Goal: Task Accomplishment & Management: Manage account settings

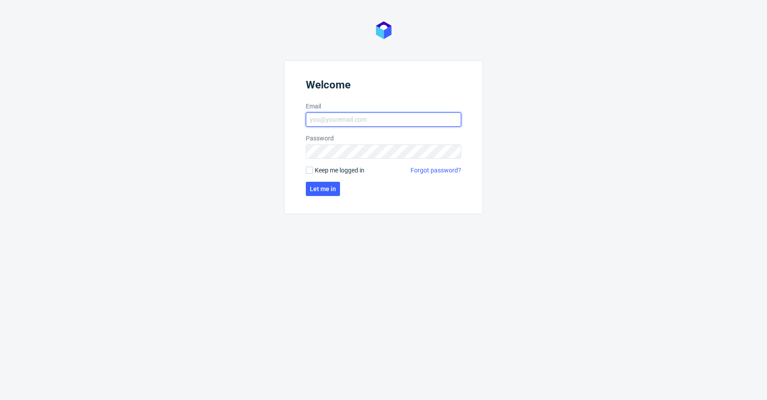
type input "krystian.gaza@packhelp.com"
click at [323, 166] on span "Keep me logged in" at bounding box center [340, 170] width 50 height 9
click at [313, 166] on input "Keep me logged in" at bounding box center [309, 169] width 7 height 7
checkbox input "true"
click at [325, 188] on span "Let me in" at bounding box center [323, 189] width 26 height 6
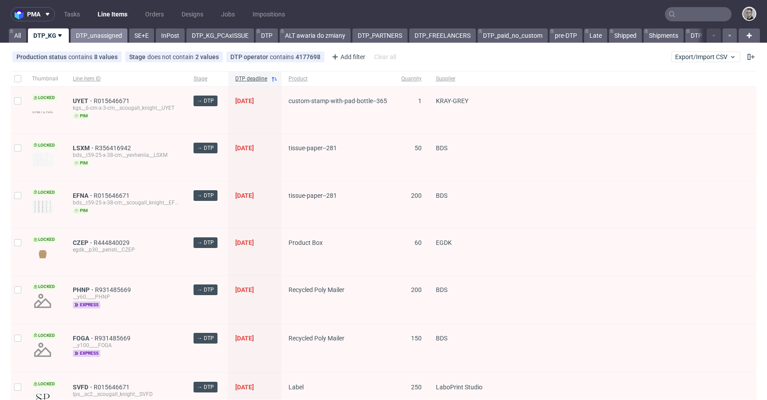
click at [93, 40] on link "DTP_unassigned" at bounding box center [99, 35] width 57 height 14
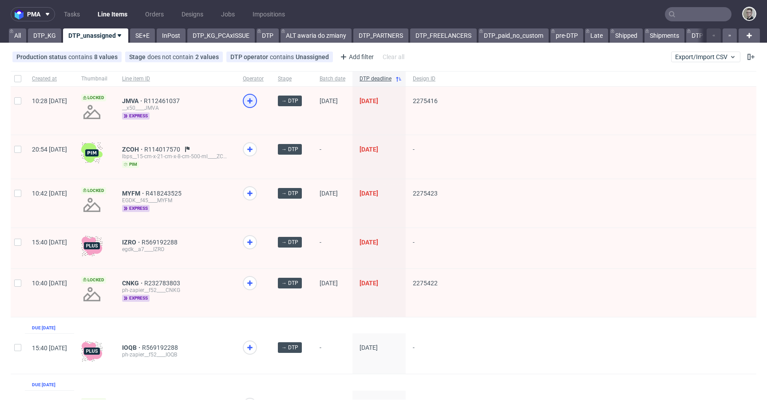
click at [255, 99] on icon at bounding box center [250, 100] width 11 height 11
click at [255, 192] on icon at bounding box center [250, 193] width 11 height 11
click at [253, 282] on use at bounding box center [249, 282] width 5 height 5
click at [139, 33] on link "SE+E" at bounding box center [142, 35] width 25 height 14
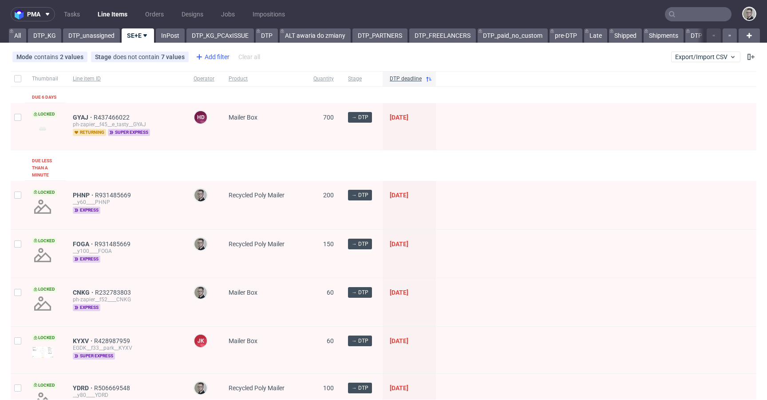
click at [209, 58] on div "Add filter" at bounding box center [211, 57] width 39 height 14
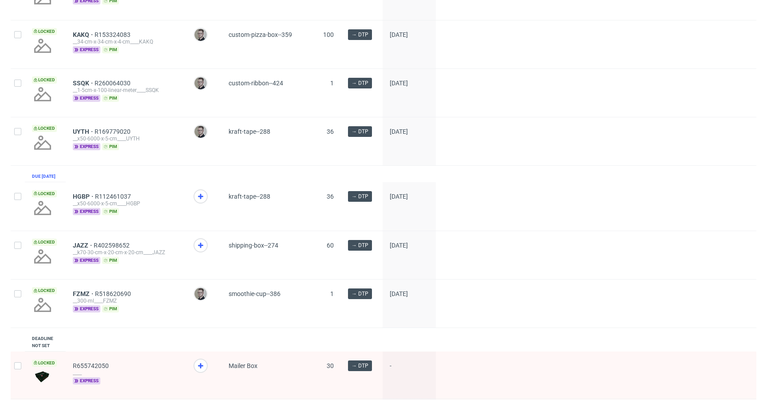
scroll to position [709, 0]
drag, startPoint x: 202, startPoint y: 208, endPoint x: 201, endPoint y: 223, distance: 15.1
click at [202, 198] on use at bounding box center [200, 195] width 5 height 5
click at [196, 249] on icon at bounding box center [200, 244] width 11 height 11
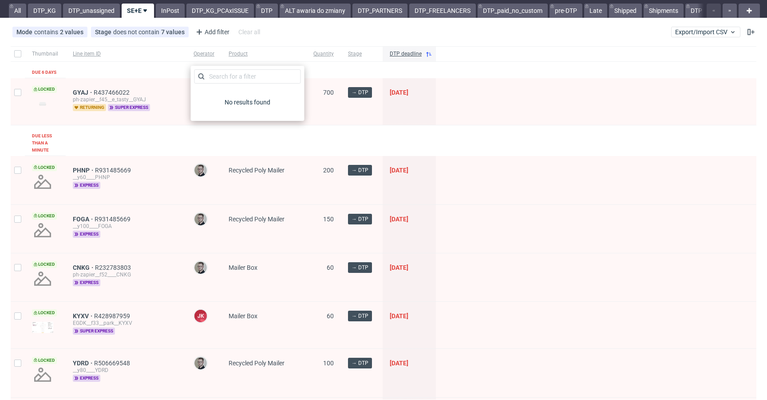
scroll to position [0, 0]
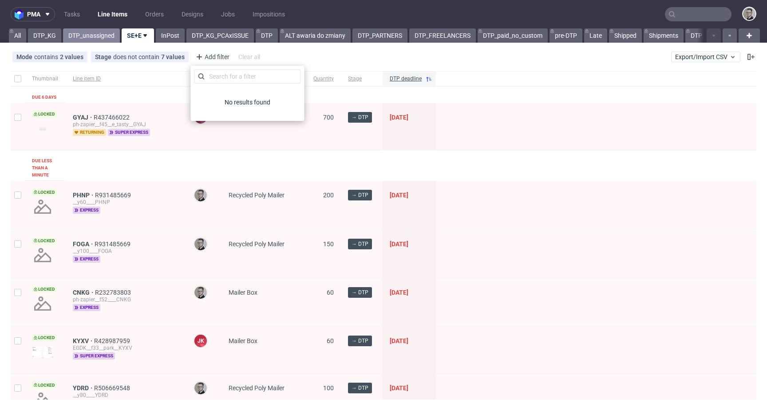
click at [89, 31] on link "DTP_unassigned" at bounding box center [91, 35] width 57 height 14
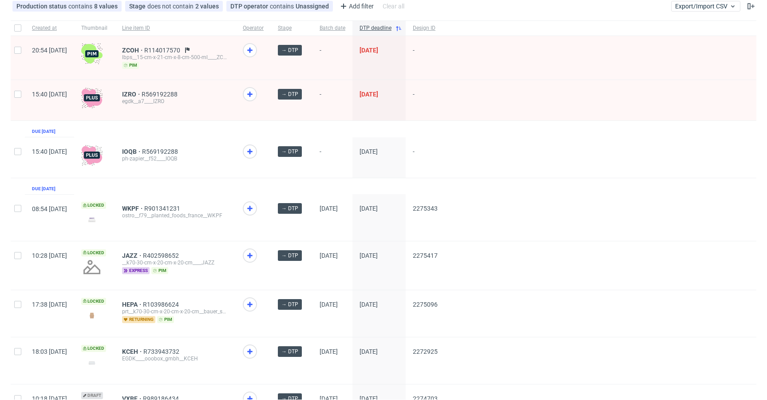
scroll to position [182, 0]
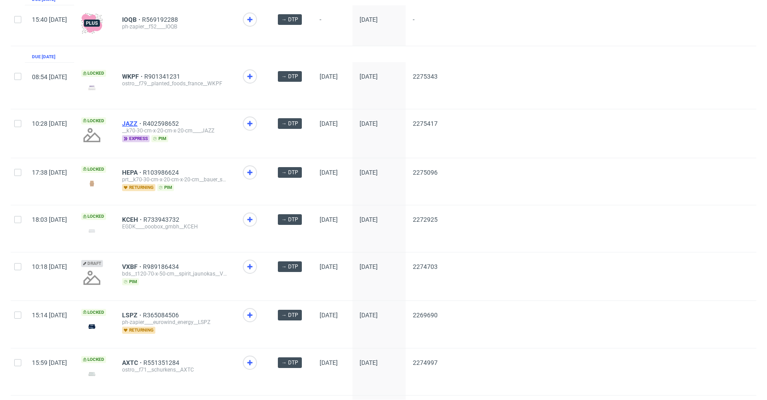
click at [143, 123] on span "JAZZ" at bounding box center [132, 123] width 21 height 7
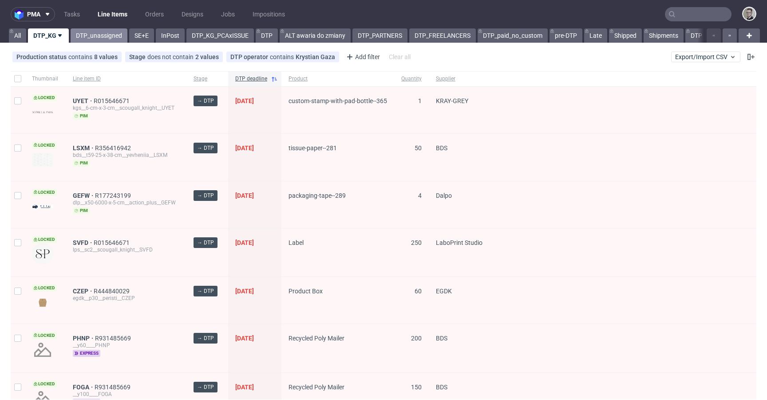
click at [90, 38] on link "DTP_unassigned" at bounding box center [99, 35] width 57 height 14
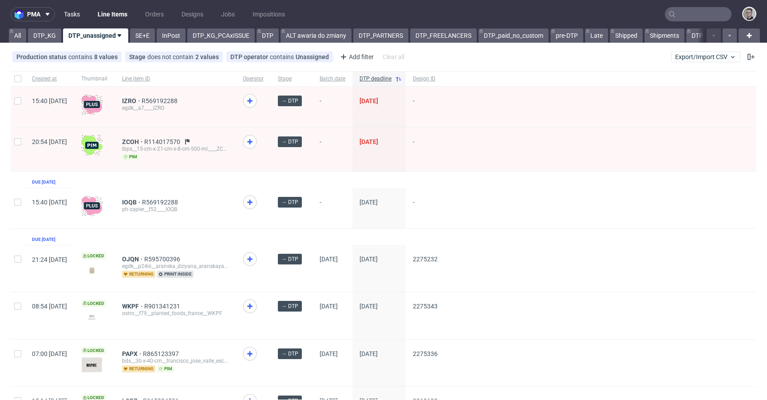
click at [75, 17] on link "Tasks" at bounding box center [72, 14] width 27 height 14
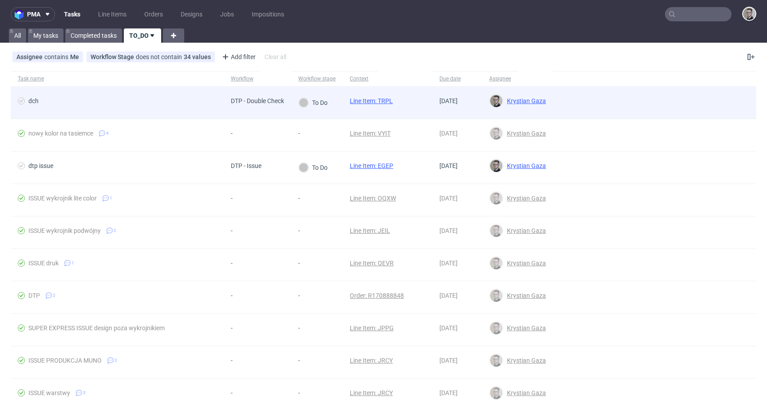
click at [384, 99] on link "Line Item: TRPL" at bounding box center [371, 100] width 43 height 7
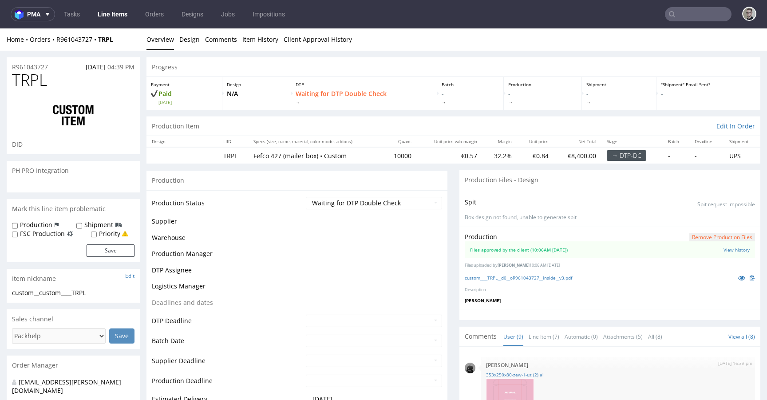
scroll to position [245, 0]
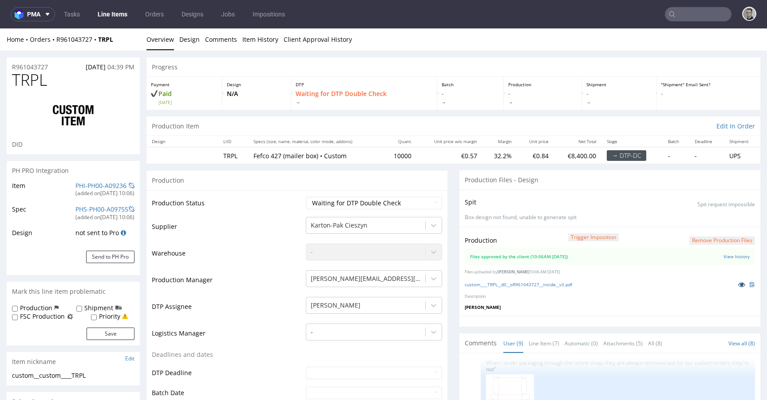
click at [738, 285] on icon at bounding box center [741, 284] width 7 height 6
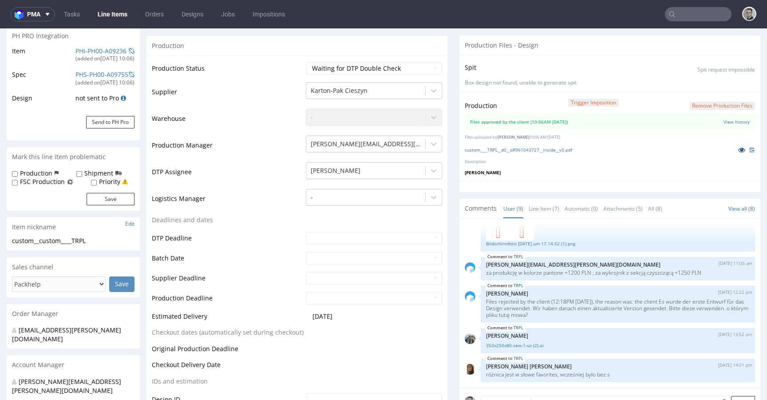
scroll to position [0, 0]
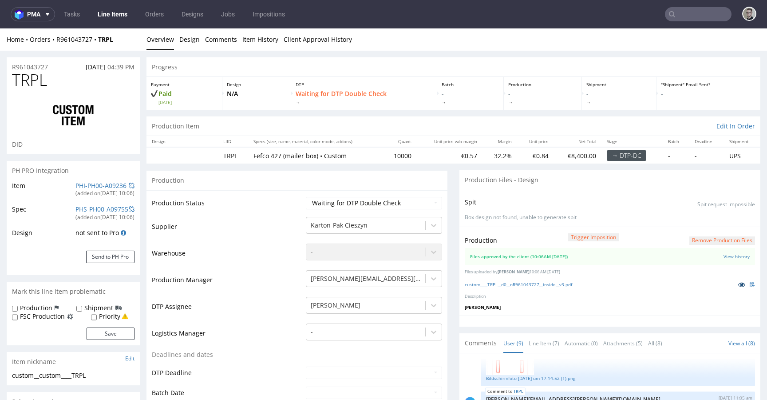
click at [734, 282] on link at bounding box center [742, 284] width 16 height 10
click at [389, 206] on select "Waiting for Artwork Waiting for Diecut Waiting for Mockup Waiting for DTP Waiti…" at bounding box center [374, 203] width 136 height 12
select select "dtp_production_ready"
click at [306, 197] on select "Waiting for Artwork Waiting for Diecut Waiting for Mockup Waiting for DTP Waiti…" at bounding box center [374, 203] width 136 height 12
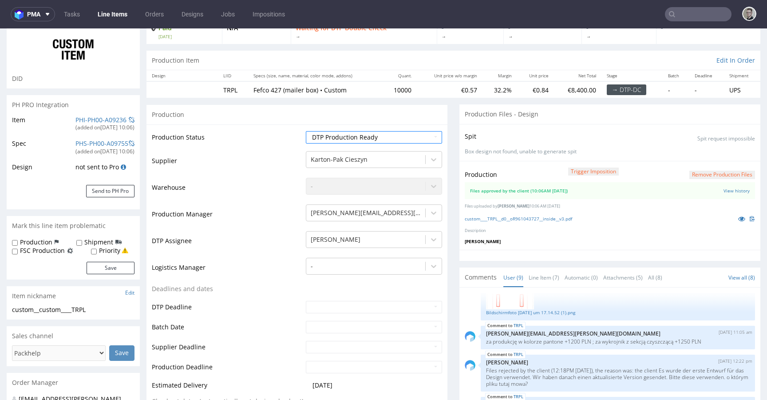
scroll to position [284, 0]
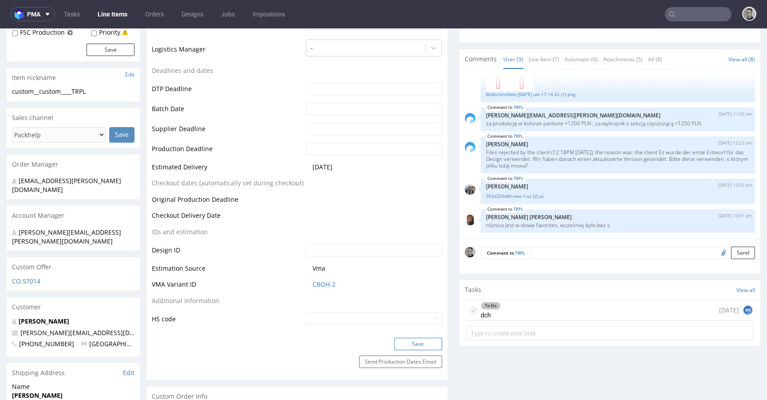
click at [415, 346] on button "Save" at bounding box center [418, 343] width 48 height 12
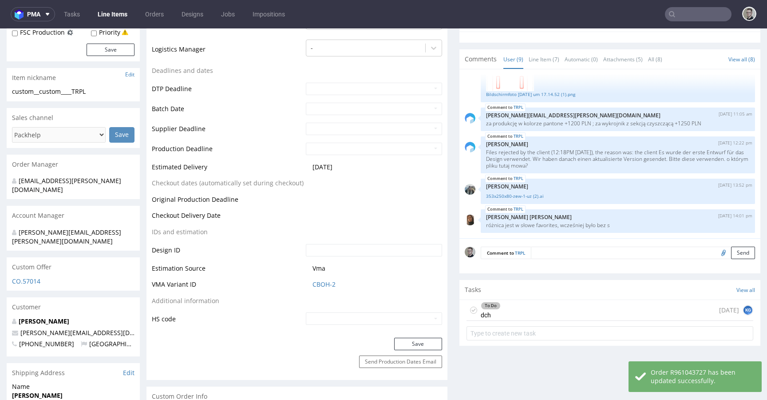
click at [472, 309] on use at bounding box center [474, 310] width 4 height 3
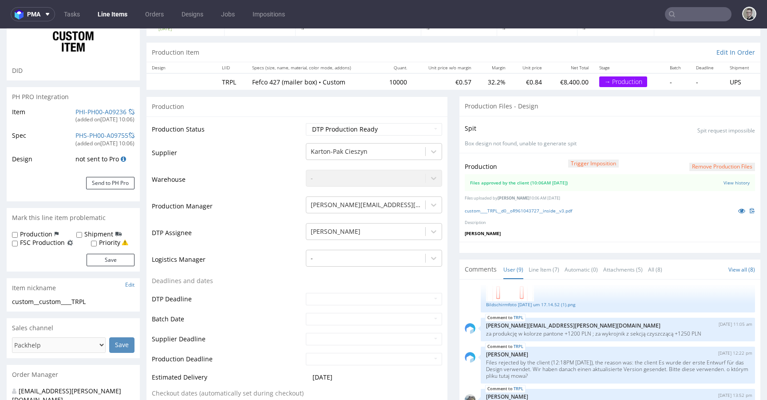
scroll to position [280, 0]
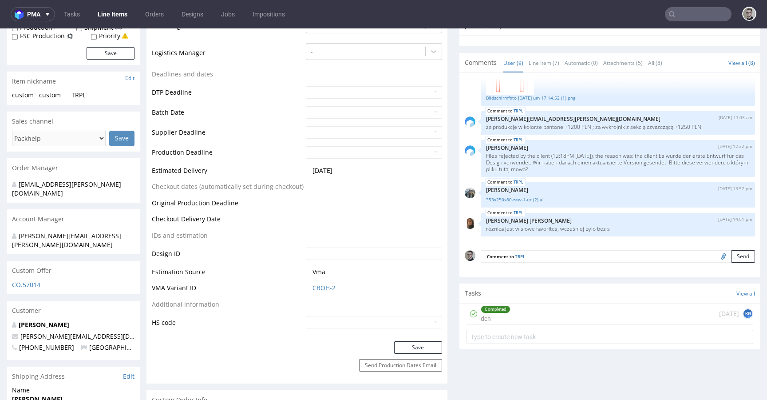
click at [561, 318] on div "Completed dch today KG" at bounding box center [610, 313] width 287 height 21
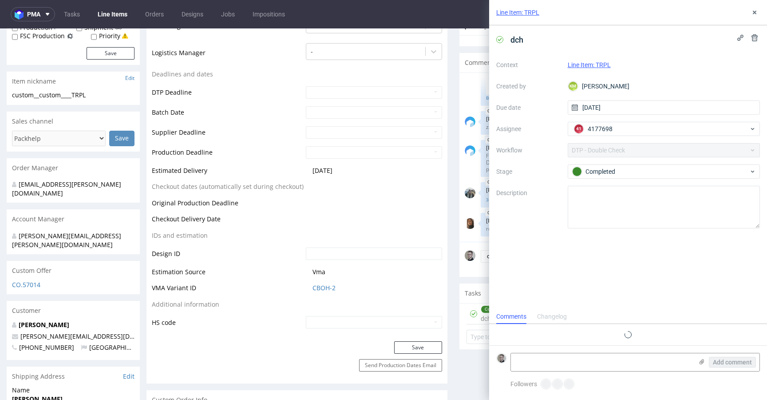
scroll to position [7, 0]
click at [758, 10] on icon at bounding box center [754, 12] width 7 height 7
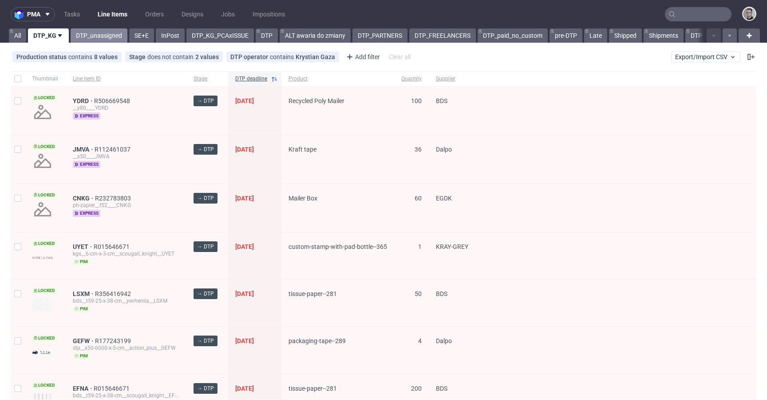
click at [87, 32] on link "DTP_unassigned" at bounding box center [99, 35] width 57 height 14
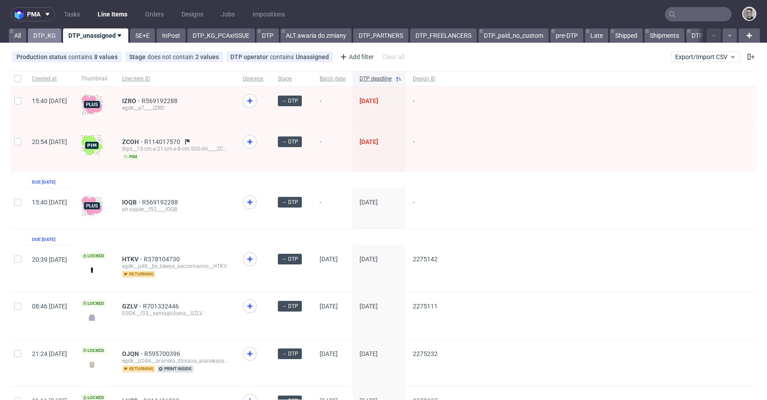
click at [45, 36] on link "DTP_KG" at bounding box center [44, 35] width 33 height 14
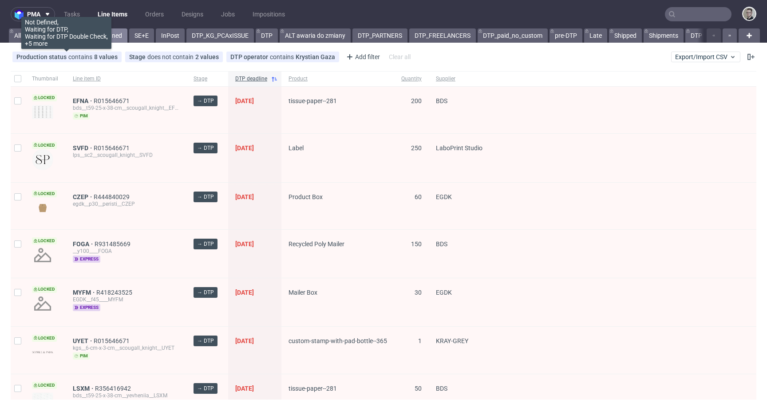
click at [98, 38] on link "DTP_unassigned" at bounding box center [99, 35] width 57 height 14
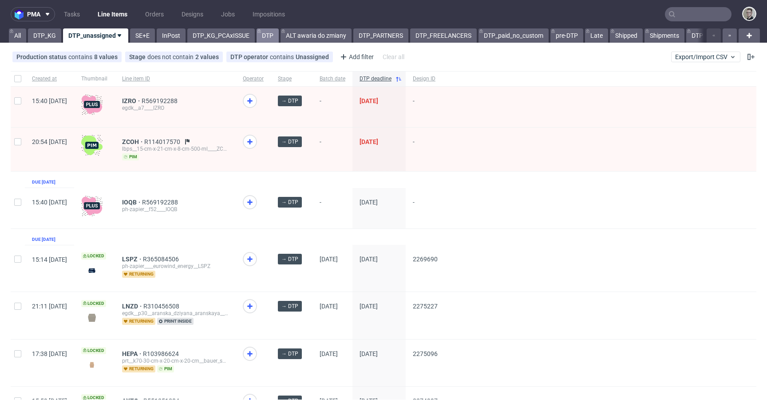
click at [264, 35] on link "DTP" at bounding box center [268, 35] width 22 height 14
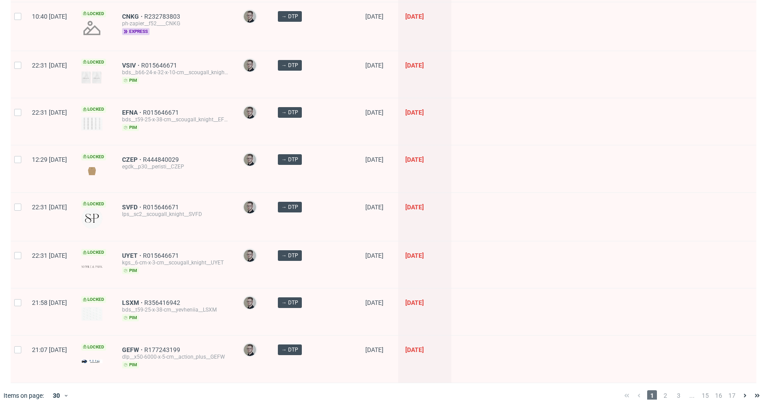
scroll to position [1217, 0]
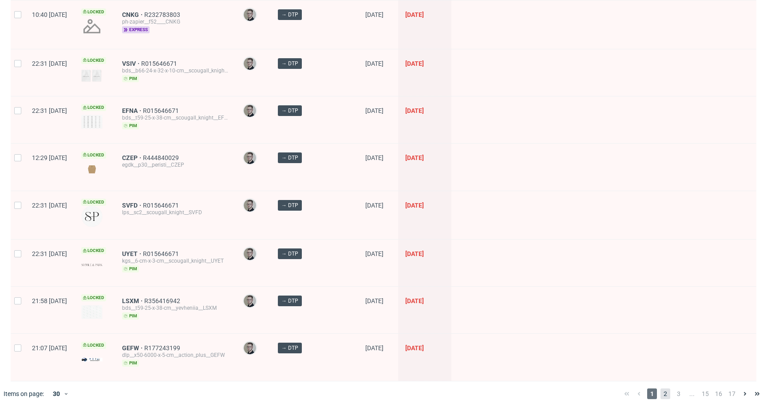
click at [661, 388] on span "2" at bounding box center [666, 393] width 10 height 11
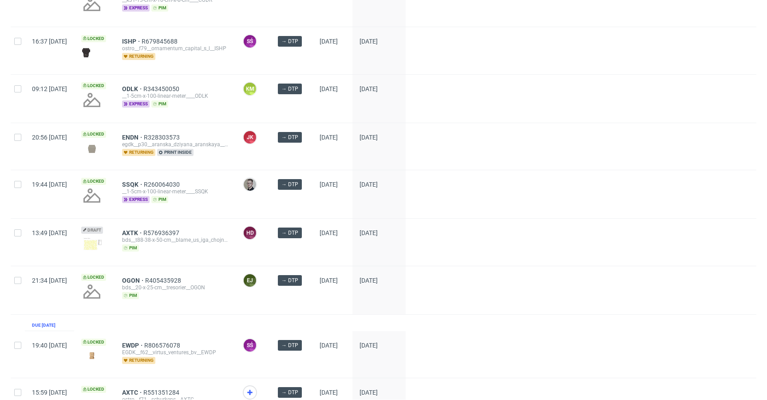
scroll to position [1165, 0]
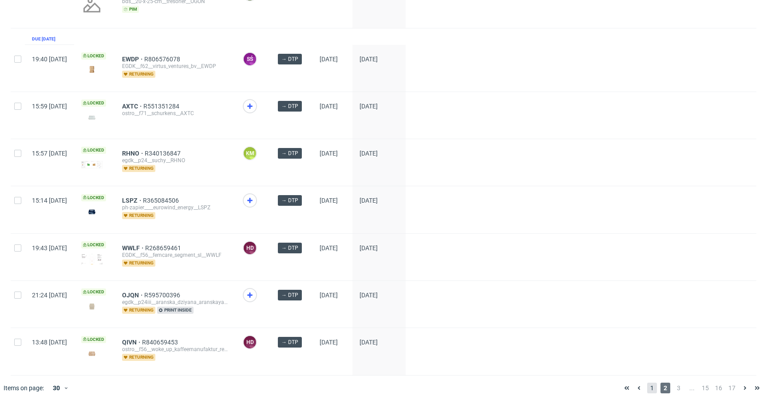
click at [647, 382] on span "1" at bounding box center [652, 387] width 10 height 11
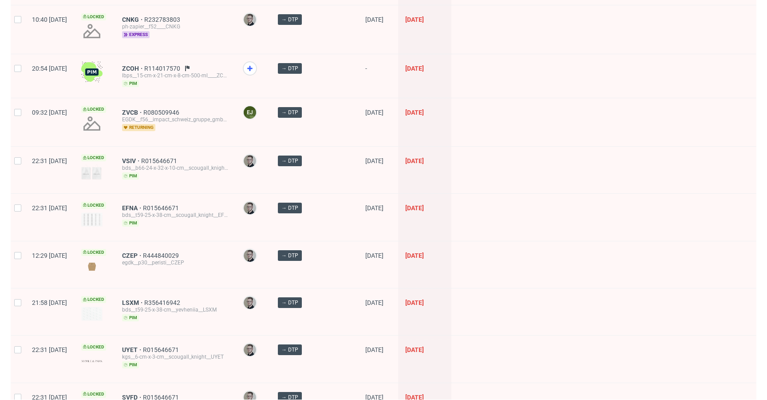
scroll to position [1217, 0]
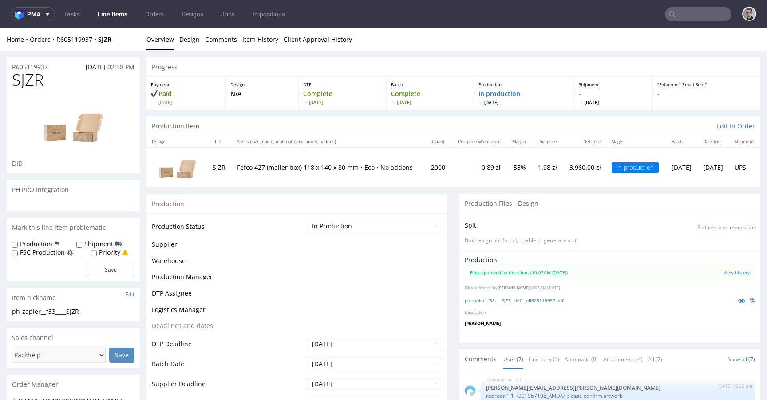
scroll to position [91, 0]
